Goal: Find specific page/section: Find specific page/section

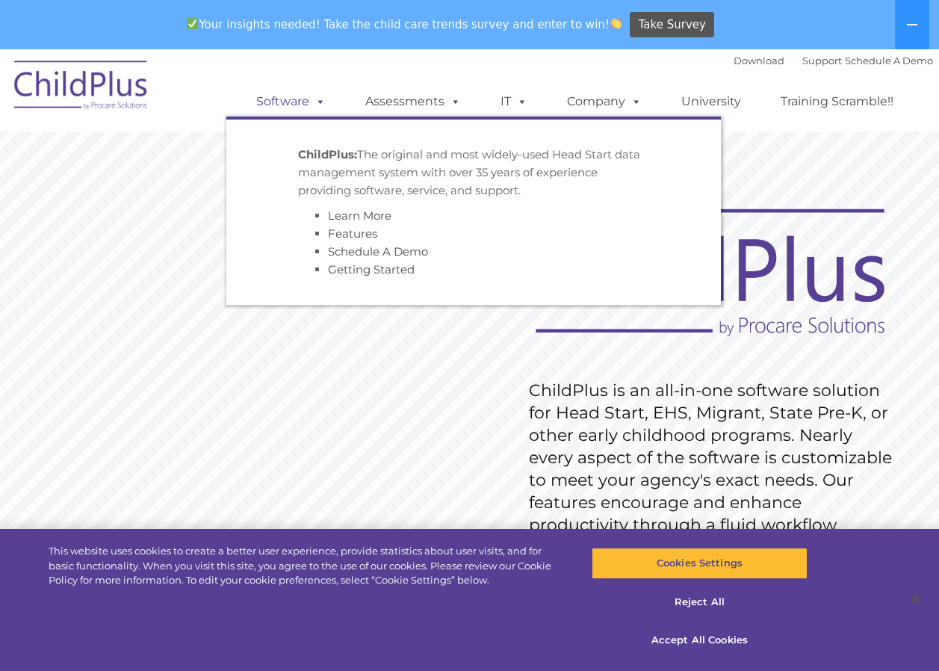
click at [317, 101] on span at bounding box center [317, 101] width 16 height 14
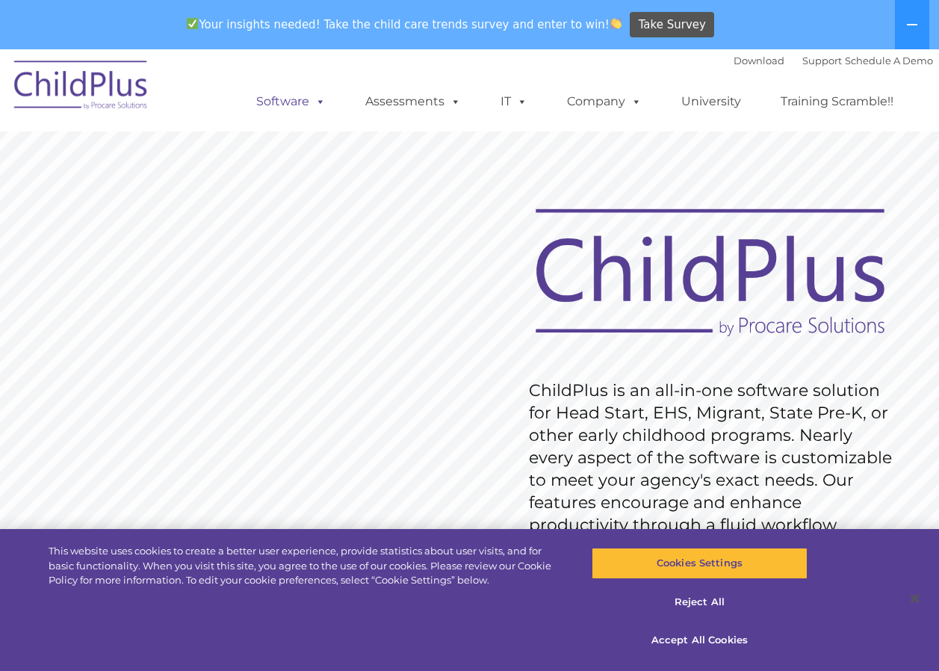
click at [294, 102] on link "Software" at bounding box center [290, 102] width 99 height 30
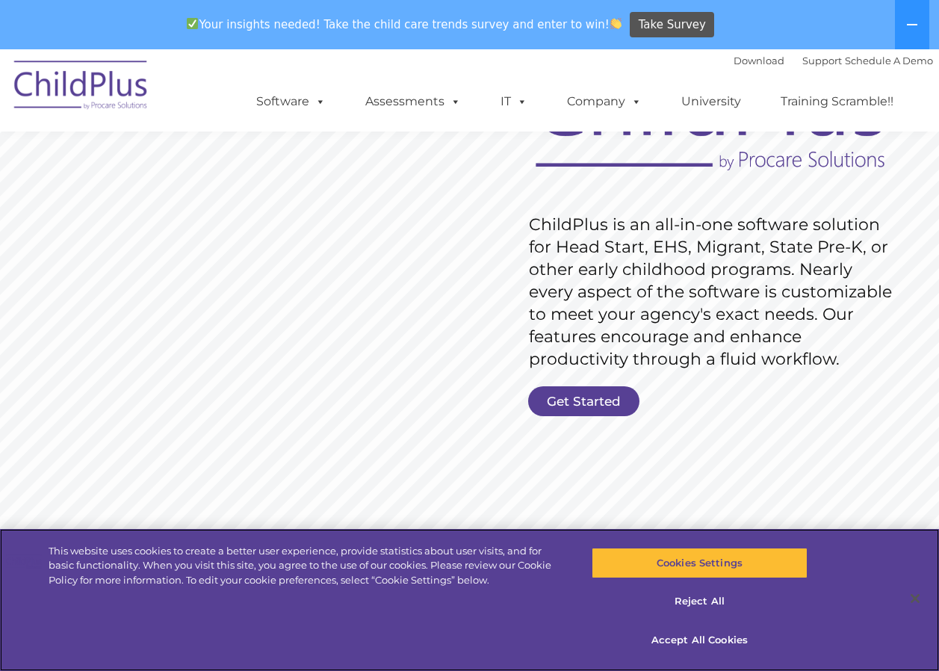
scroll to position [169, 0]
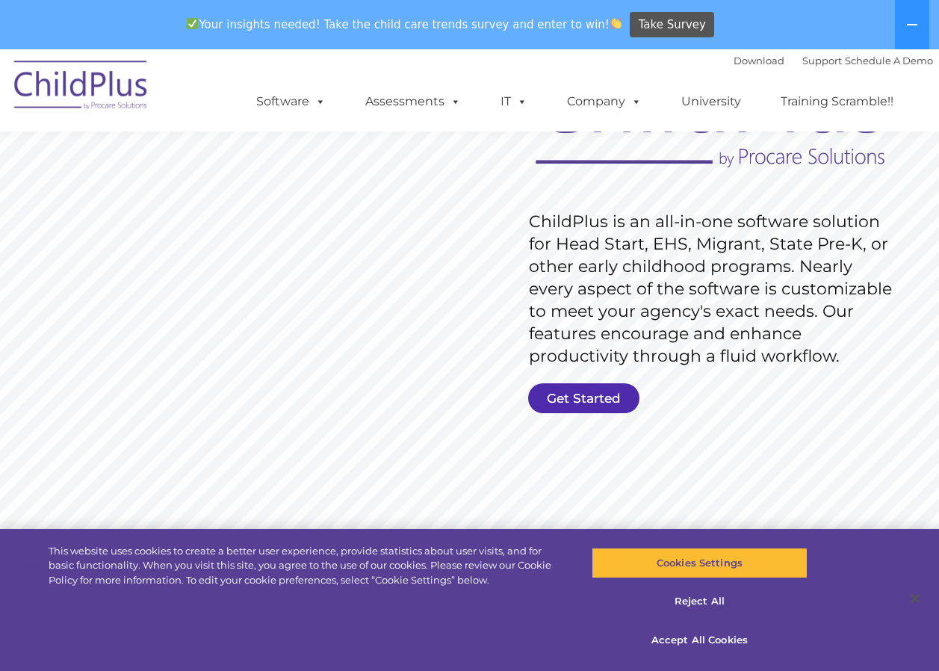
click at [577, 397] on link "Get Started" at bounding box center [583, 398] width 111 height 30
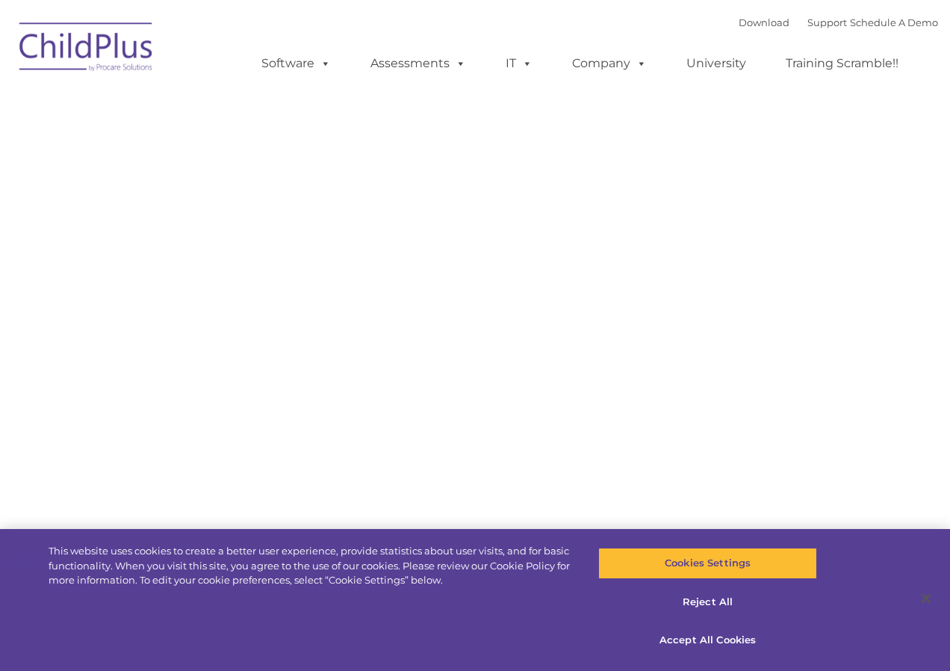
type input ""
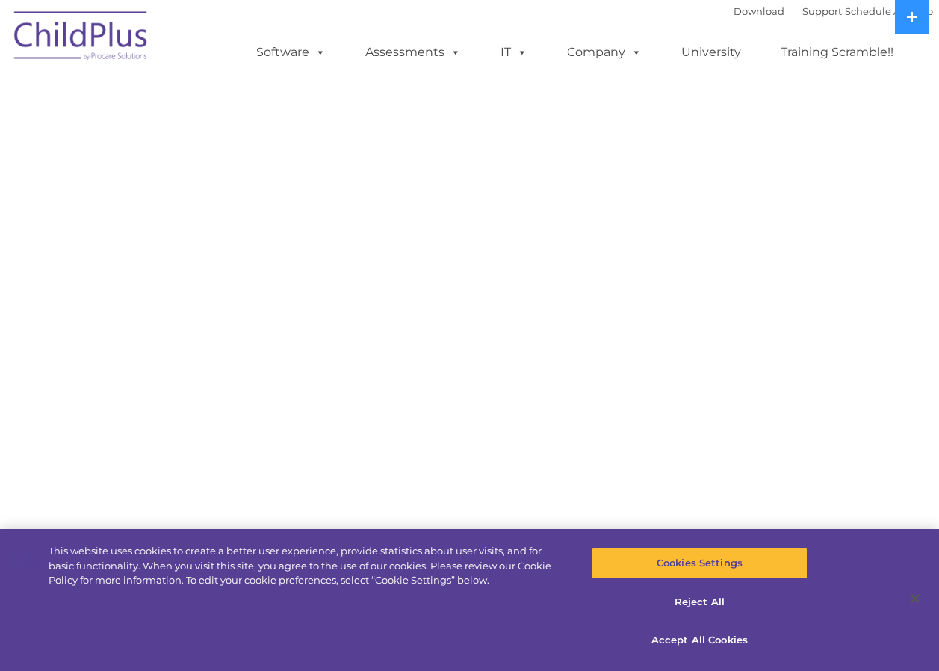
select select "MEDIUM"
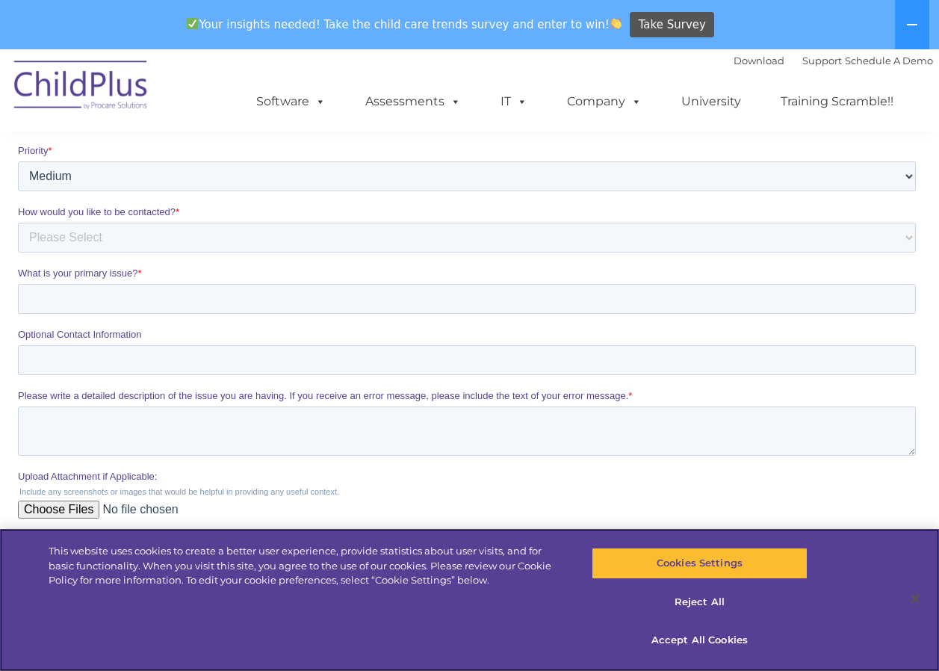
scroll to position [660, 0]
